Goal: Information Seeking & Learning: Learn about a topic

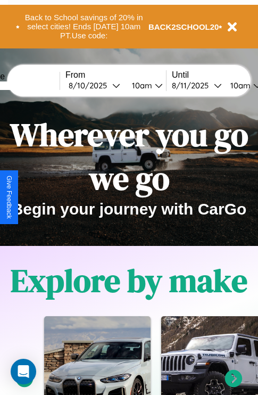
scroll to position [1288, 0]
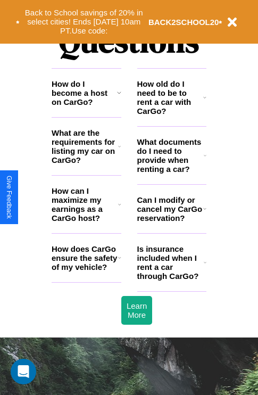
click at [86, 271] on h3 "How does CarGo ensure the safety of my vehicle?" at bounding box center [85, 257] width 66 height 27
click at [86, 163] on h3 "What are the requirements for listing my car on CarGo?" at bounding box center [85, 146] width 66 height 36
click at [86, 221] on h3 "How can I maximize my earnings as a CarGo host?" at bounding box center [85, 204] width 66 height 36
click at [171, 222] on h3 "Can I modify or cancel my CarGo reservation?" at bounding box center [170, 208] width 66 height 27
click at [171, 279] on h3 "Is insurance included when I rent a car through CarGo?" at bounding box center [170, 262] width 66 height 36
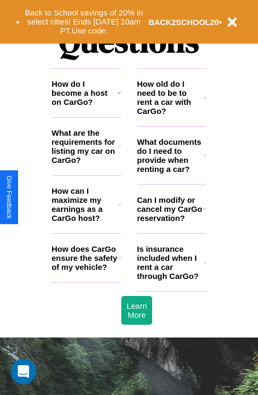
click at [205, 160] on icon at bounding box center [205, 155] width 3 height 9
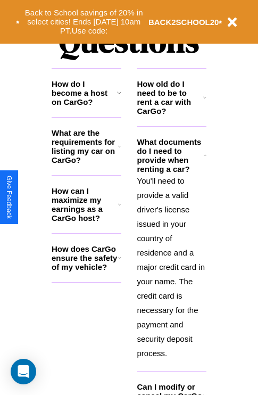
click at [205, 102] on icon at bounding box center [204, 97] width 3 height 9
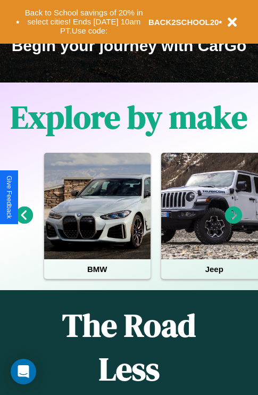
scroll to position [164, 0]
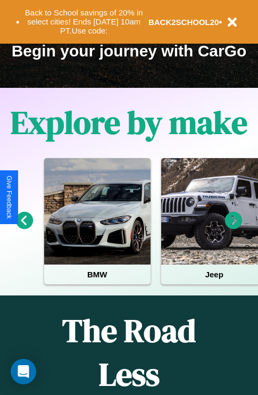
click at [233, 228] on icon at bounding box center [234, 221] width 18 height 18
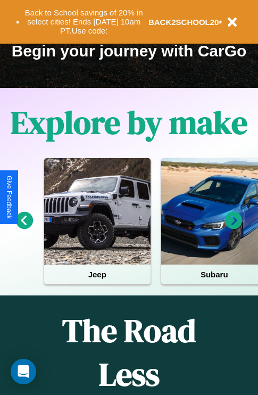
click at [233, 228] on icon at bounding box center [234, 221] width 18 height 18
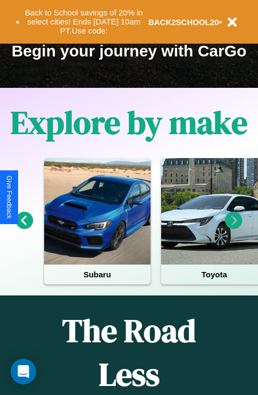
click at [24, 228] on icon at bounding box center [25, 221] width 18 height 18
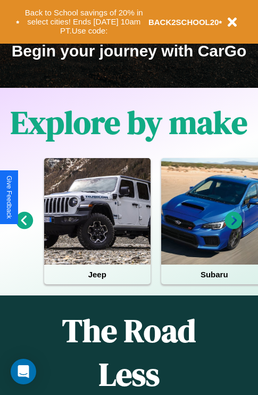
click at [233, 228] on icon at bounding box center [234, 221] width 18 height 18
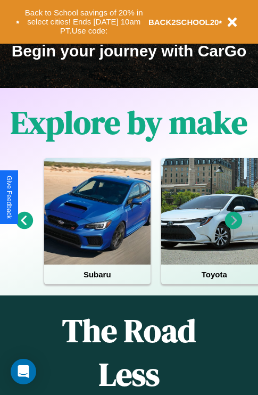
click at [233, 228] on icon at bounding box center [234, 221] width 18 height 18
